Goal: Find specific page/section: Find specific page/section

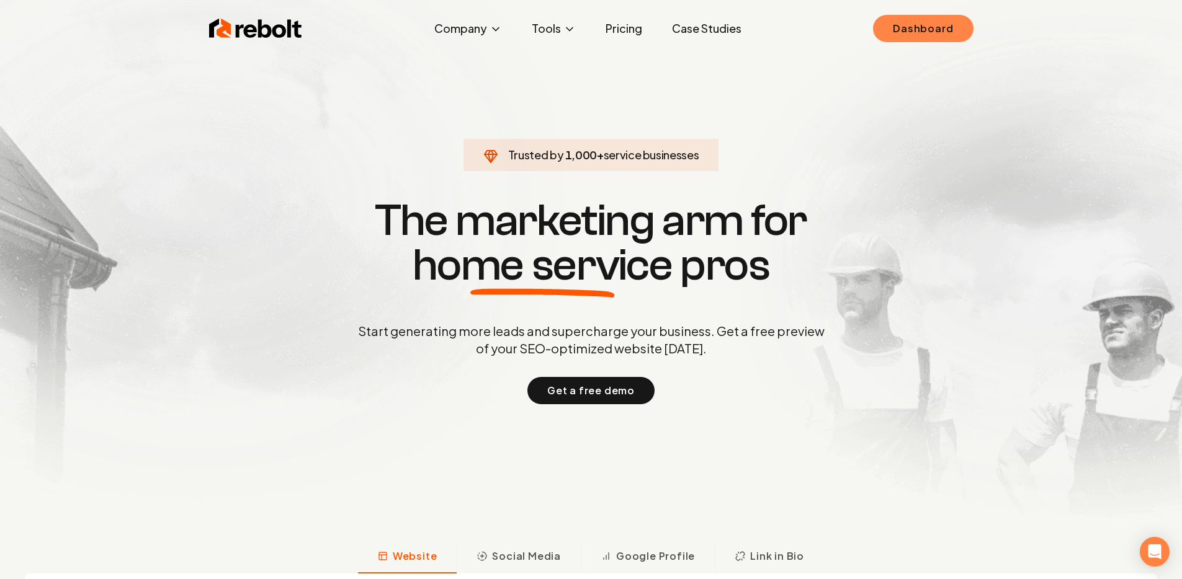
click at [930, 33] on link "Dashboard" at bounding box center [923, 28] width 100 height 27
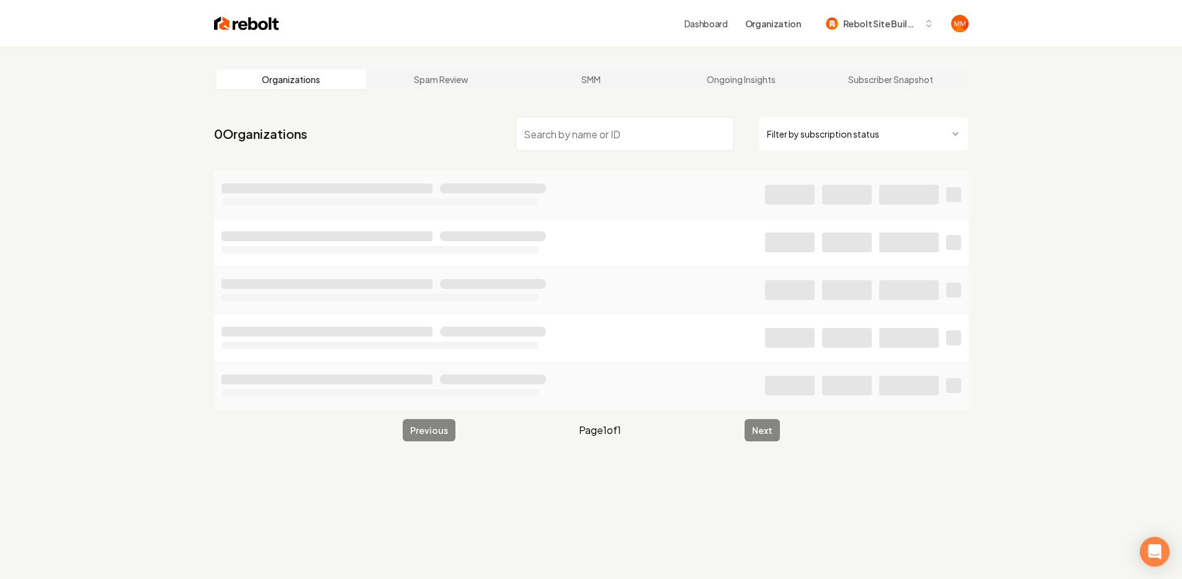
click at [586, 144] on input "search" at bounding box center [624, 134] width 218 height 35
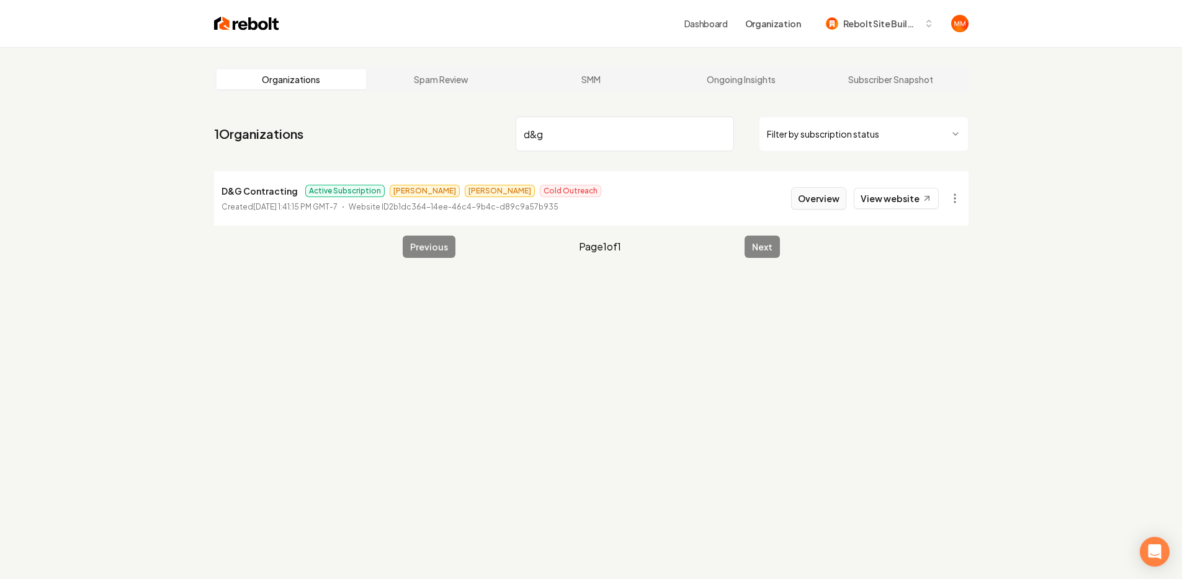
type input "d&g"
click at [811, 203] on button "Overview" at bounding box center [818, 198] width 55 height 22
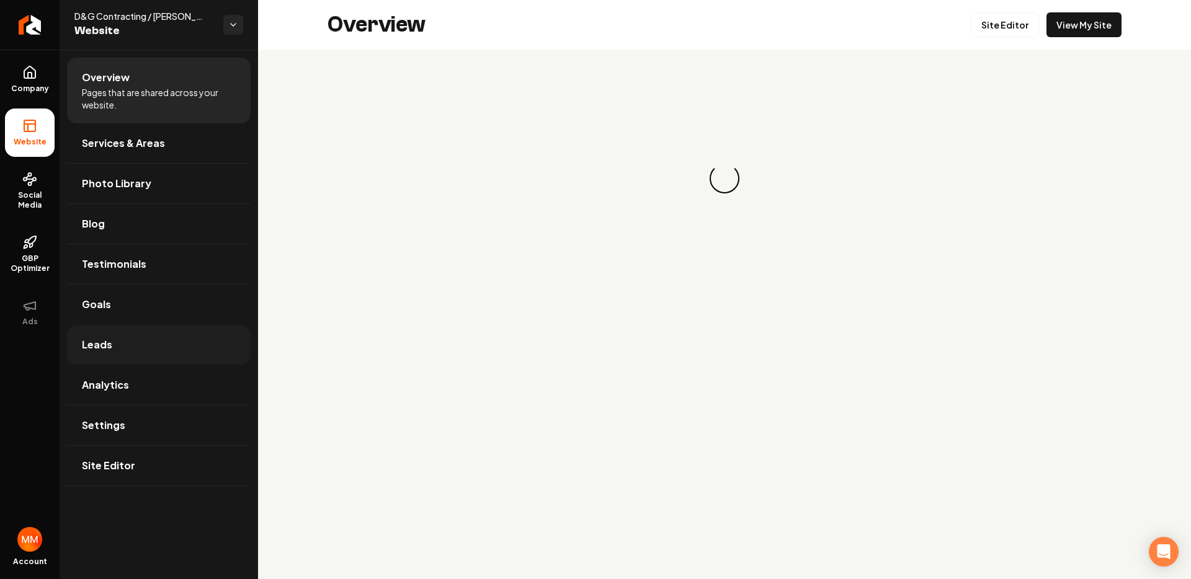
click at [148, 339] on link "Leads" at bounding box center [159, 345] width 184 height 40
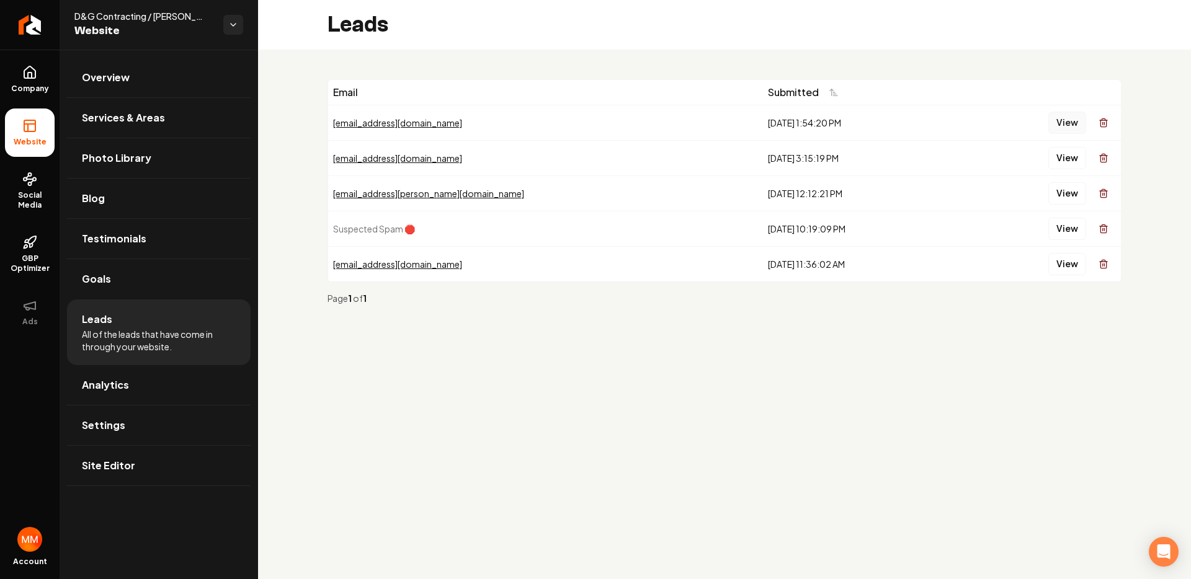
click at [1069, 128] on button "View" at bounding box center [1067, 123] width 38 height 22
click at [1063, 151] on button "View" at bounding box center [1067, 158] width 38 height 22
click at [1069, 189] on button "View" at bounding box center [1067, 193] width 38 height 22
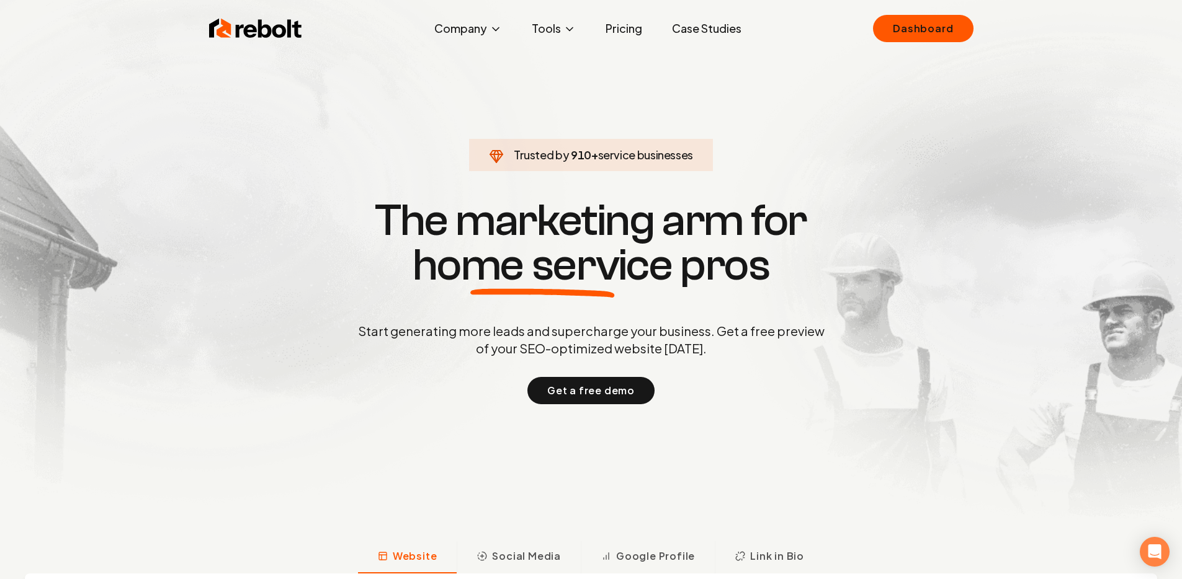
click at [865, 28] on div "Rebolt Company About Blog Jobs Tools Google Review QR Code Generator Google Bus…" at bounding box center [591, 28] width 794 height 37
click at [872, 29] on div "Rebolt Company About Blog Jobs Tools Google Review QR Code Generator Google Bus…" at bounding box center [591, 28] width 794 height 37
click at [883, 29] on link "Dashboard" at bounding box center [923, 28] width 100 height 27
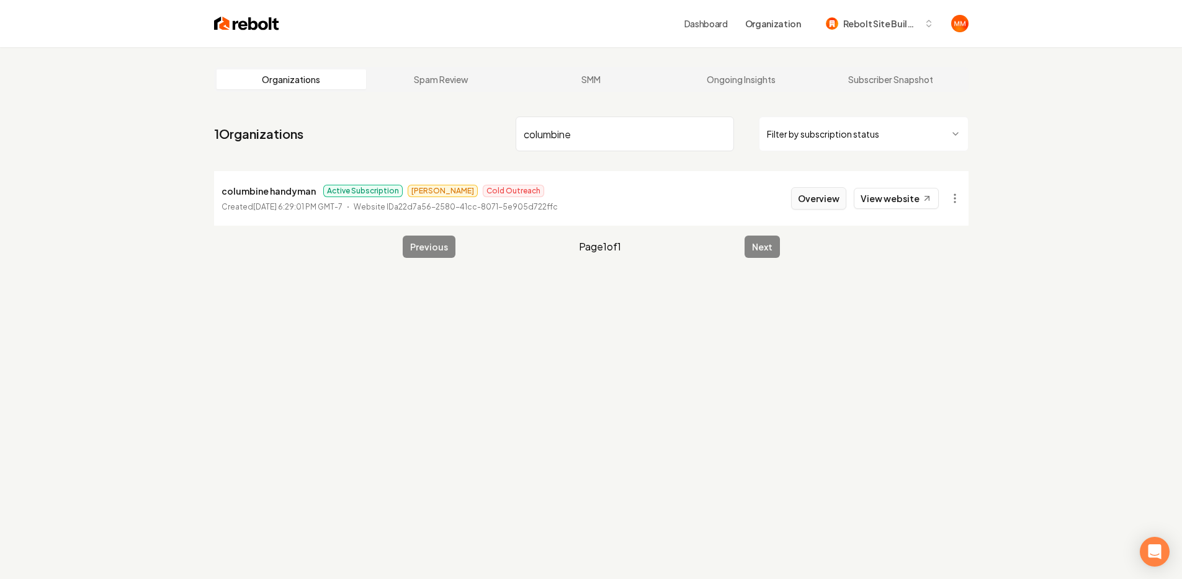
type input "columbine"
click at [809, 198] on button "Overview" at bounding box center [818, 198] width 55 height 22
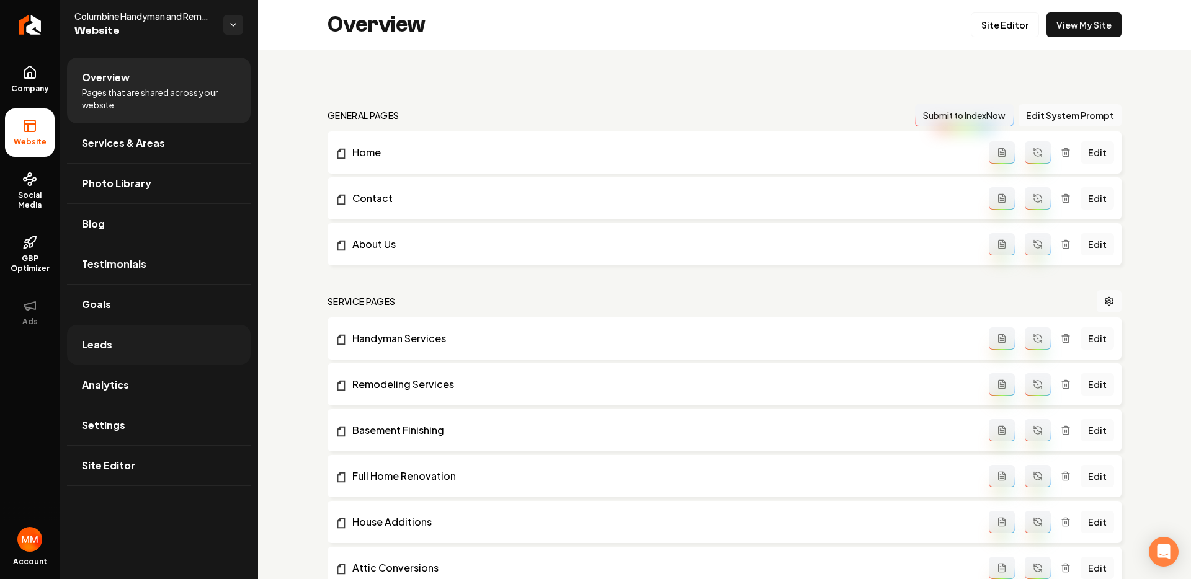
click at [135, 337] on link "Leads" at bounding box center [159, 345] width 184 height 40
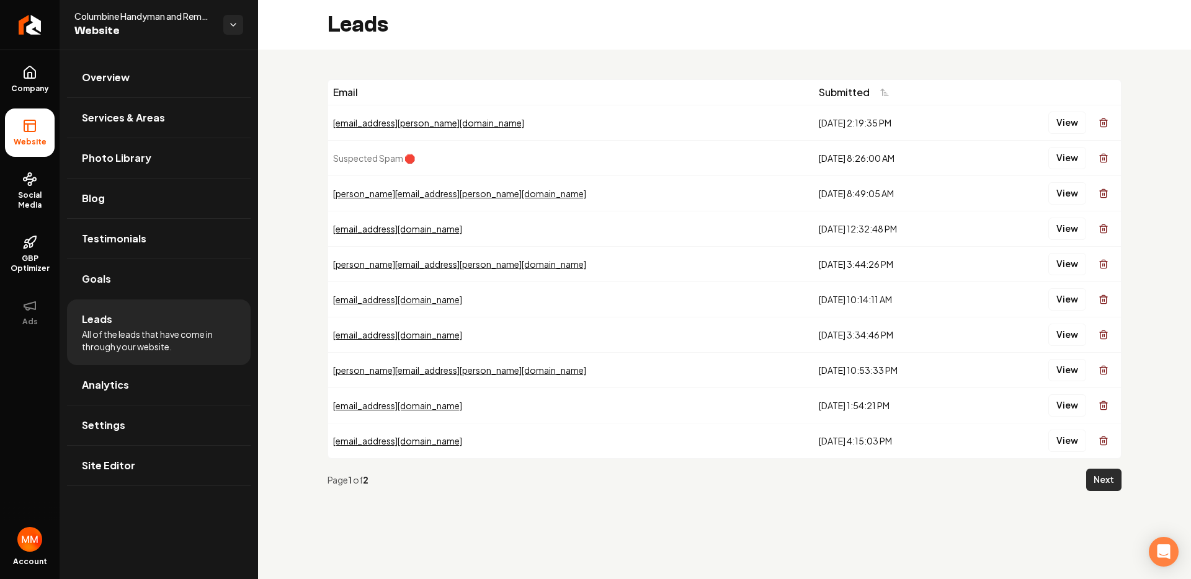
click at [1111, 469] on button "Next" at bounding box center [1103, 480] width 35 height 22
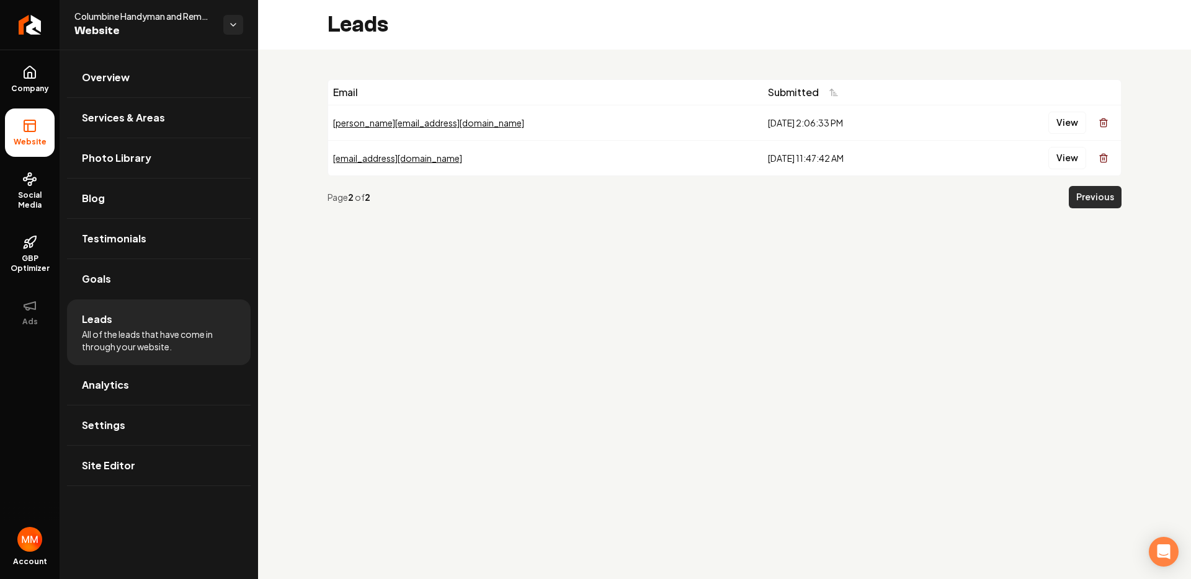
click at [1093, 203] on button "Previous" at bounding box center [1095, 197] width 53 height 22
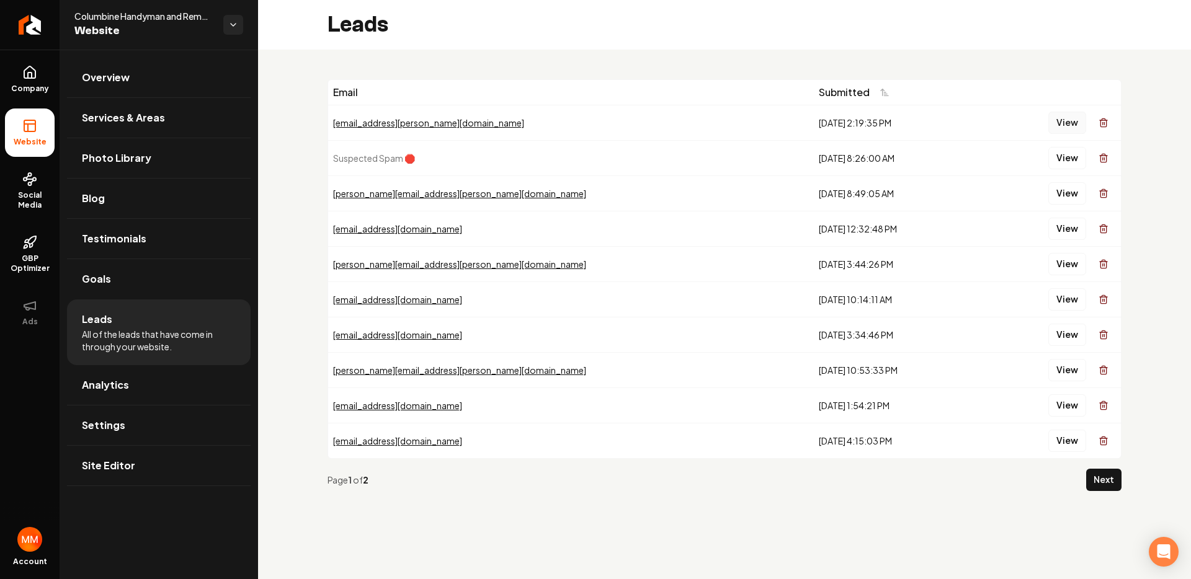
click at [1080, 120] on button "View" at bounding box center [1067, 123] width 38 height 22
